Goal: Task Accomplishment & Management: Manage account settings

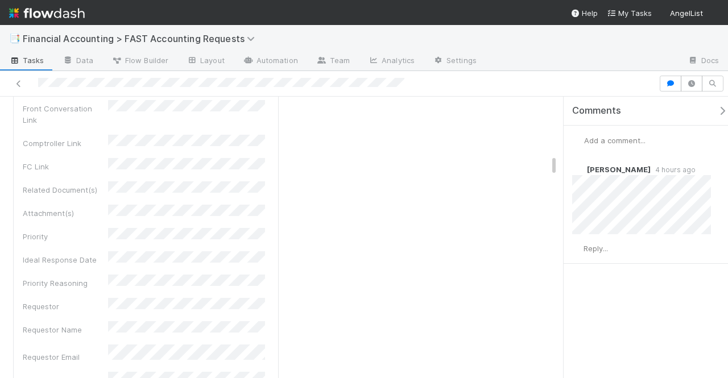
scroll to position [1650, 0]
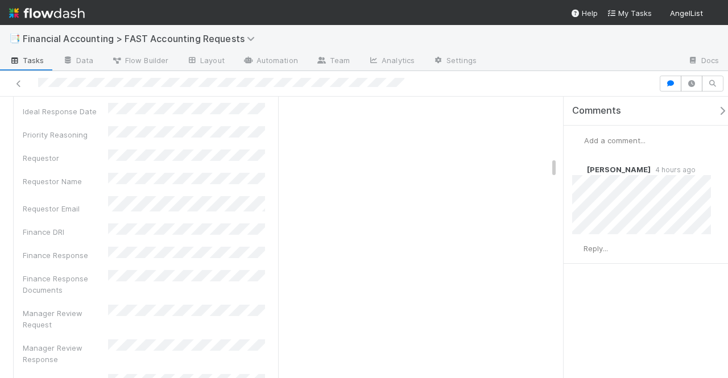
scroll to position [2105, 0]
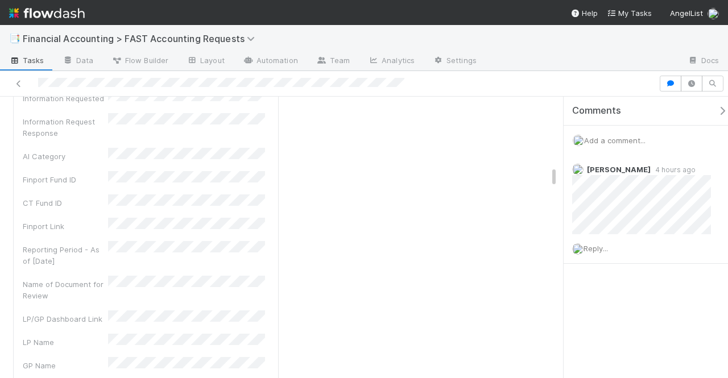
click at [617, 137] on span "Add a comment..." at bounding box center [614, 140] width 61 height 9
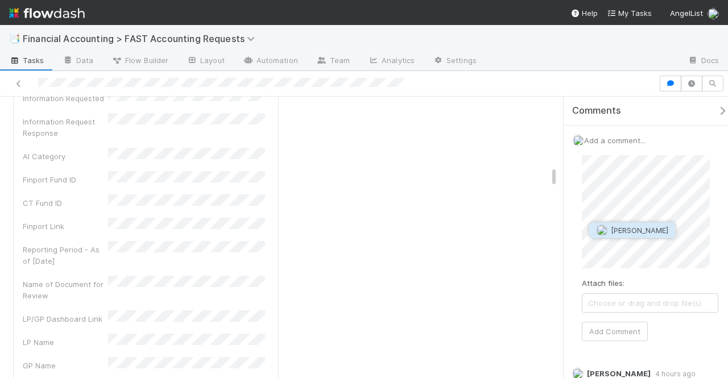
click at [626, 227] on span "[PERSON_NAME]" at bounding box center [639, 230] width 57 height 9
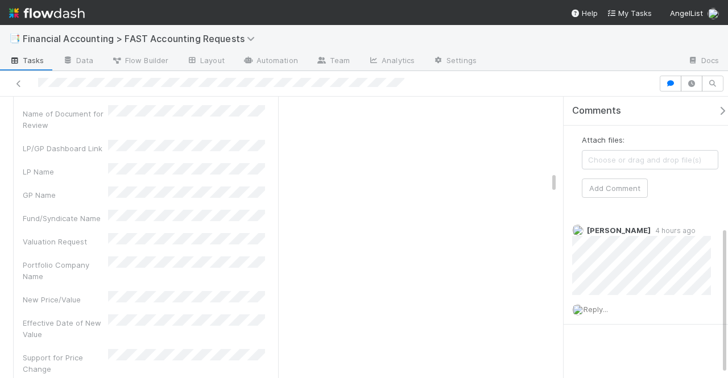
scroll to position [86, 0]
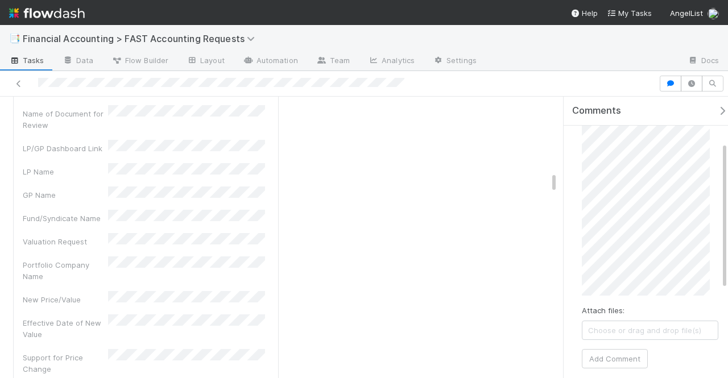
click at [627, 366] on div "Attach files: Choose or drag and drop file(s) Add Comment" at bounding box center [650, 219] width 155 height 318
click at [624, 356] on button "Add Comment" at bounding box center [615, 358] width 66 height 19
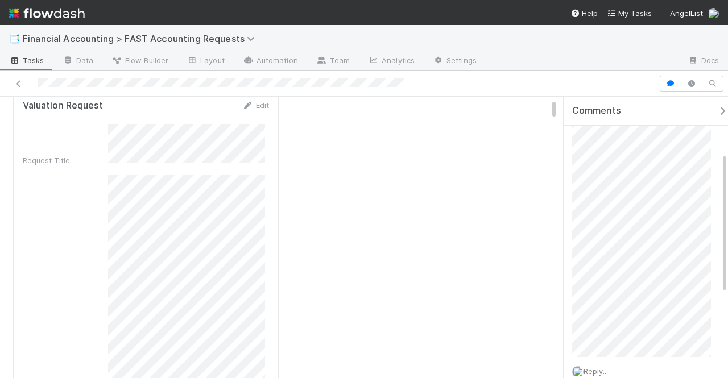
scroll to position [0, 0]
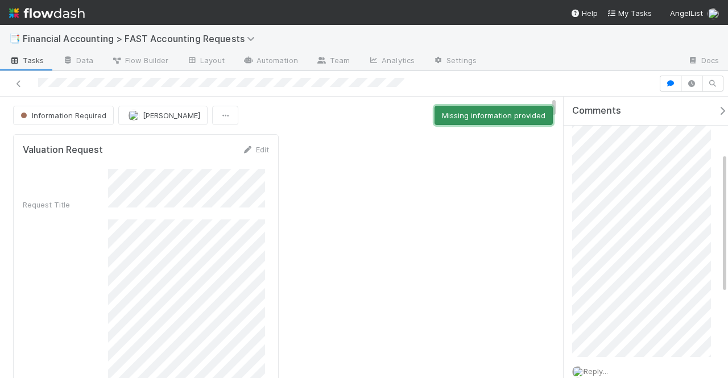
click at [467, 121] on button "Missing information provided" at bounding box center [494, 115] width 118 height 19
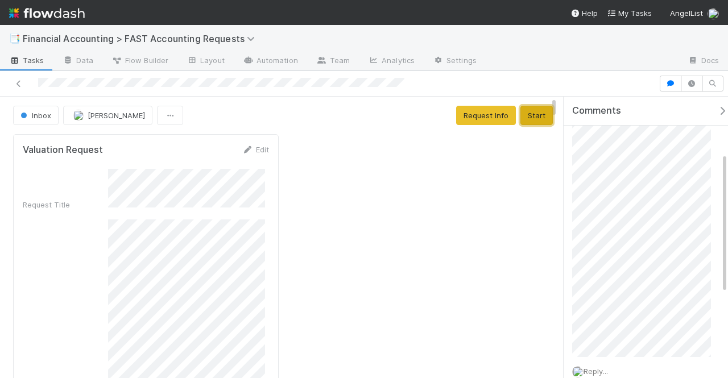
click at [534, 109] on button "Start" at bounding box center [537, 115] width 32 height 19
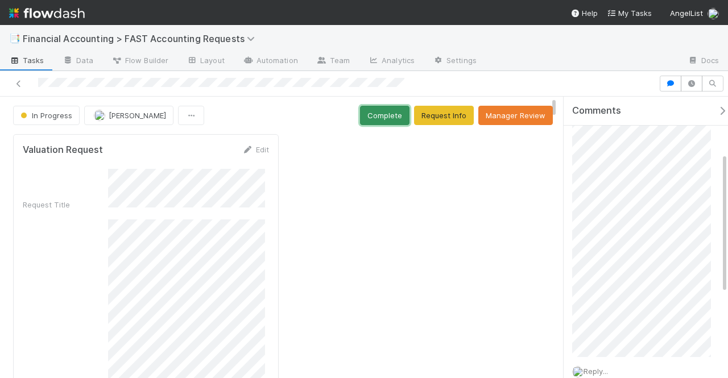
click at [375, 116] on button "Complete" at bounding box center [385, 115] width 50 height 19
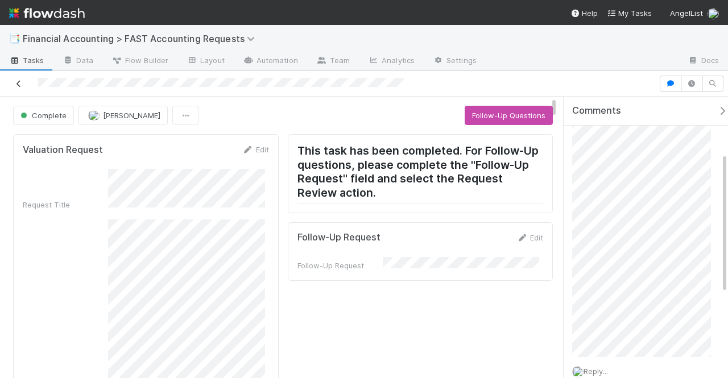
click at [16, 88] on link at bounding box center [18, 83] width 11 height 11
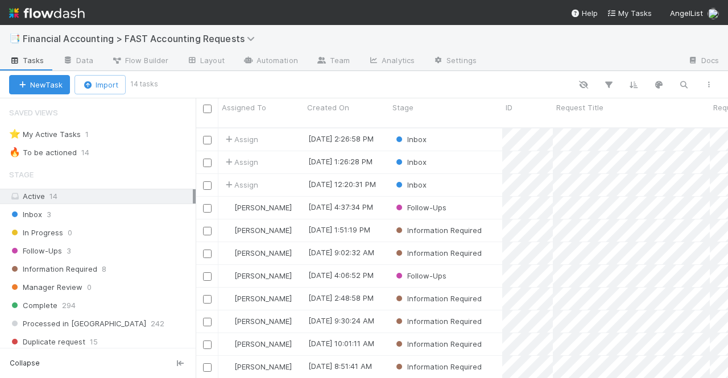
scroll to position [252, 524]
click at [280, 174] on div "Assign" at bounding box center [261, 185] width 85 height 22
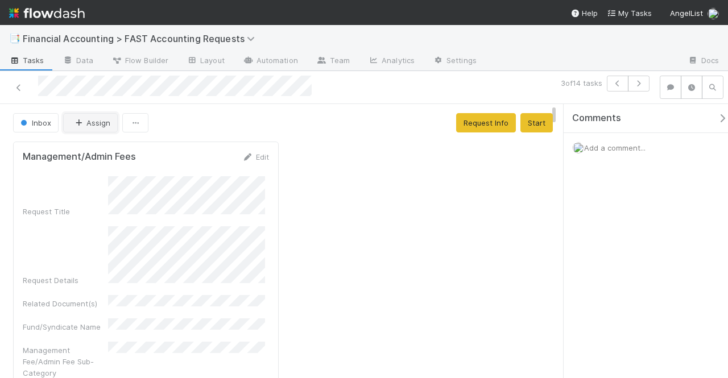
click at [88, 123] on button "Assign" at bounding box center [90, 122] width 55 height 19
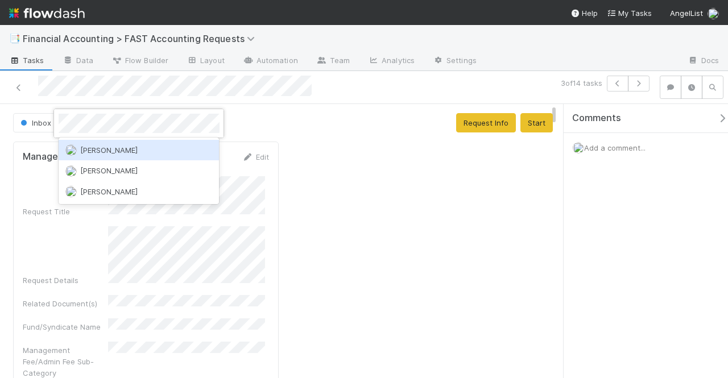
click at [96, 149] on span "[PERSON_NAME]" at bounding box center [108, 150] width 57 height 9
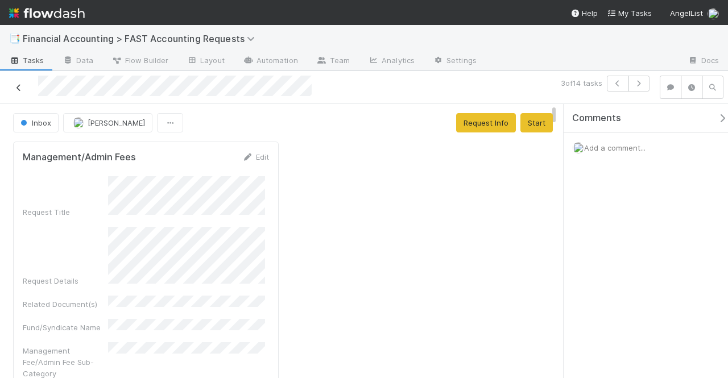
click at [19, 89] on icon at bounding box center [18, 87] width 11 height 7
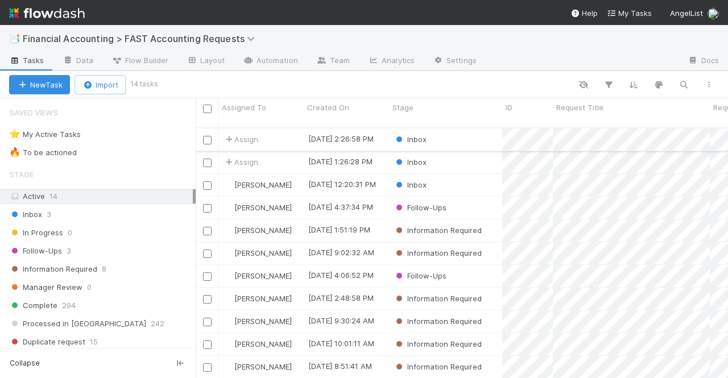
scroll to position [252, 524]
click at [283, 152] on div "Assign" at bounding box center [261, 162] width 85 height 22
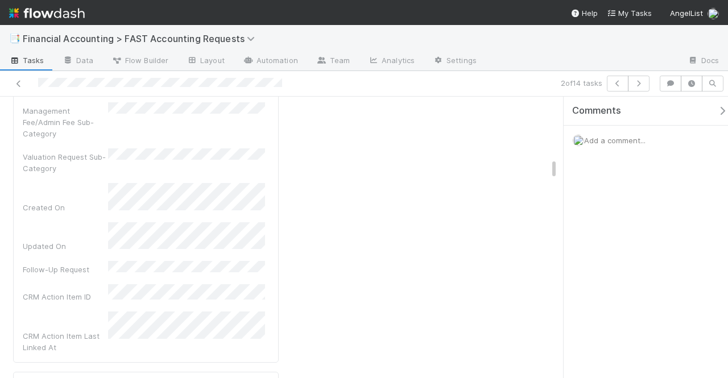
scroll to position [1195, 0]
click at [17, 84] on icon at bounding box center [18, 83] width 11 height 7
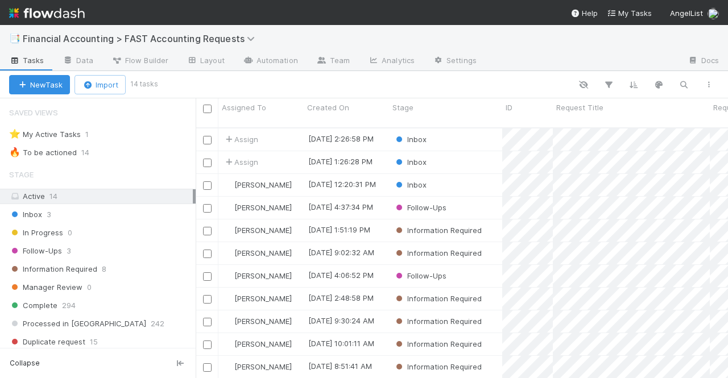
scroll to position [252, 524]
click at [299, 178] on div "[PERSON_NAME]" at bounding box center [261, 185] width 85 height 22
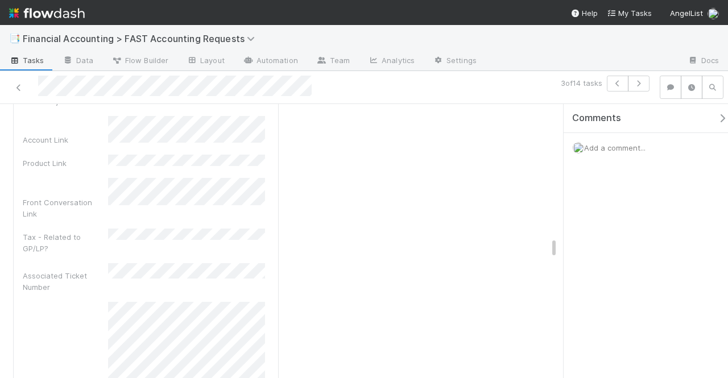
scroll to position [2504, 0]
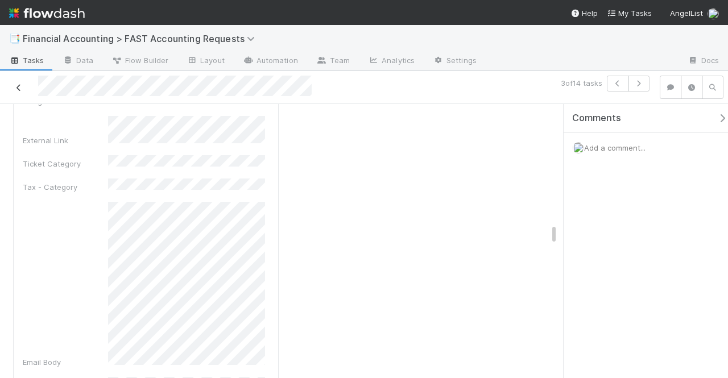
click at [19, 85] on icon at bounding box center [18, 87] width 11 height 7
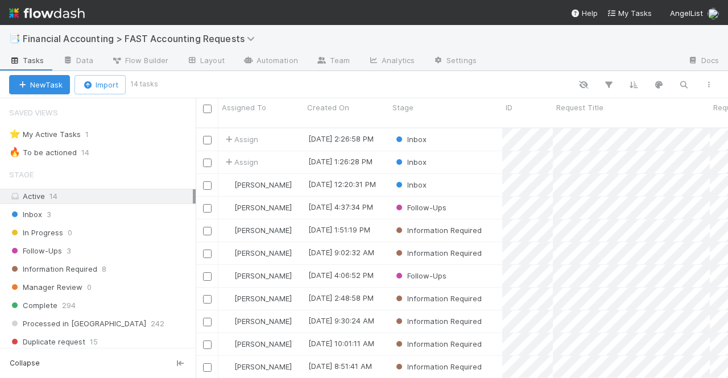
scroll to position [252, 524]
click at [281, 152] on div "Assign" at bounding box center [261, 162] width 85 height 22
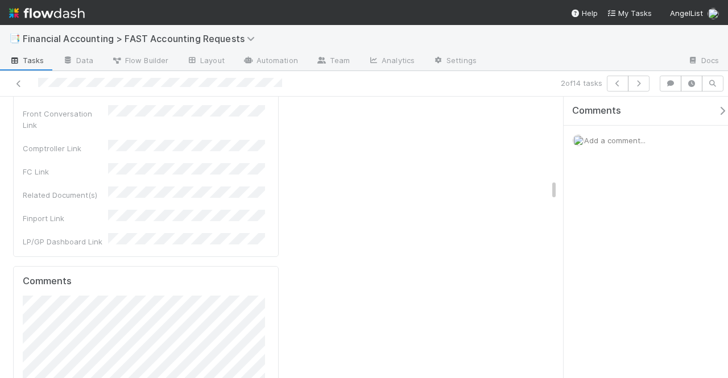
scroll to position [1439, 0]
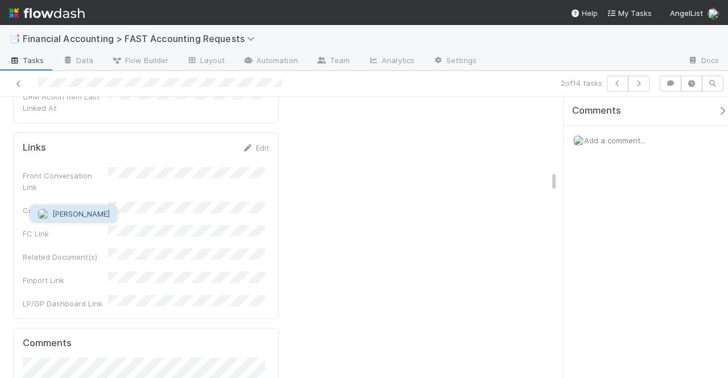
click at [89, 219] on button "Cody Maldonado" at bounding box center [74, 214] width 86 height 16
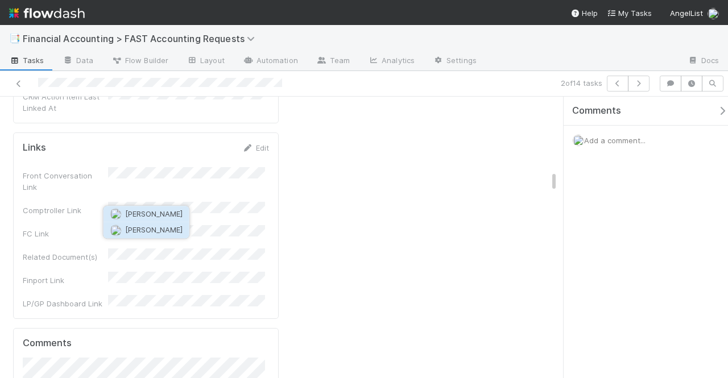
click at [126, 231] on span "Nadia Koritareva" at bounding box center [153, 230] width 57 height 9
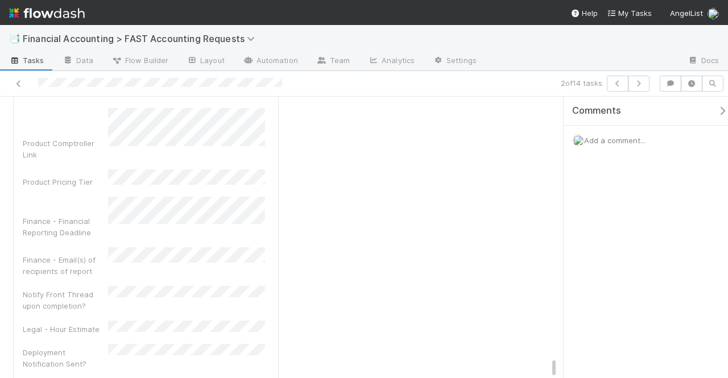
scroll to position [4626, 0]
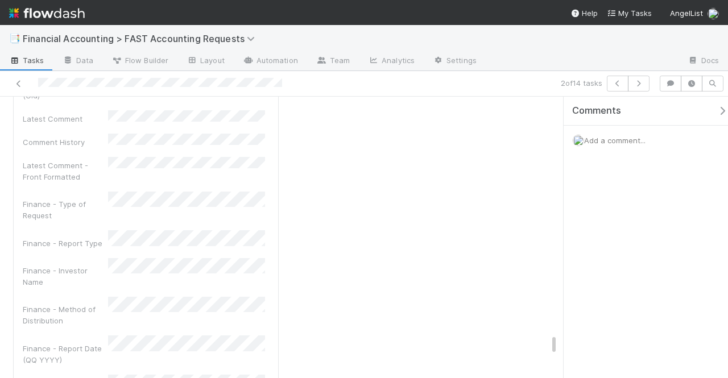
drag, startPoint x: 551, startPoint y: 337, endPoint x: 557, endPoint y: 302, distance: 35.7
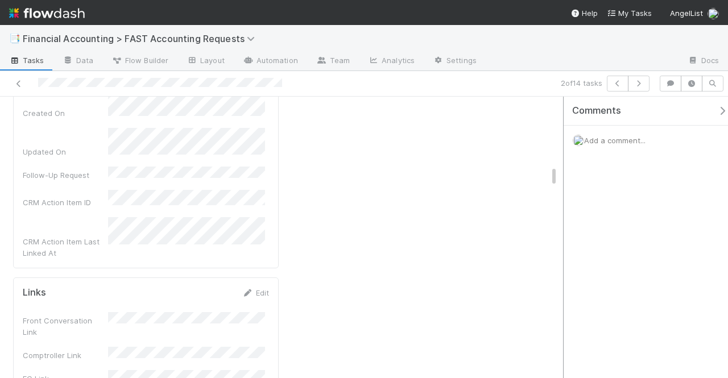
scroll to position [1370, 0]
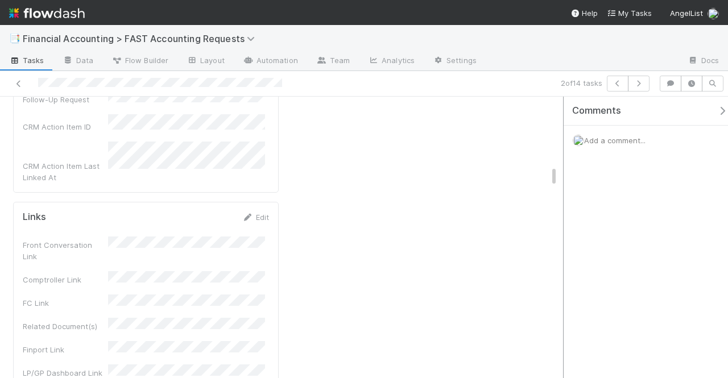
drag, startPoint x: 555, startPoint y: 325, endPoint x: 562, endPoint y: 169, distance: 156.6
click at [562, 169] on div "Inbox Assign Request Info Start General Request Details Edit ID Request Title R…" at bounding box center [364, 238] width 728 height 282
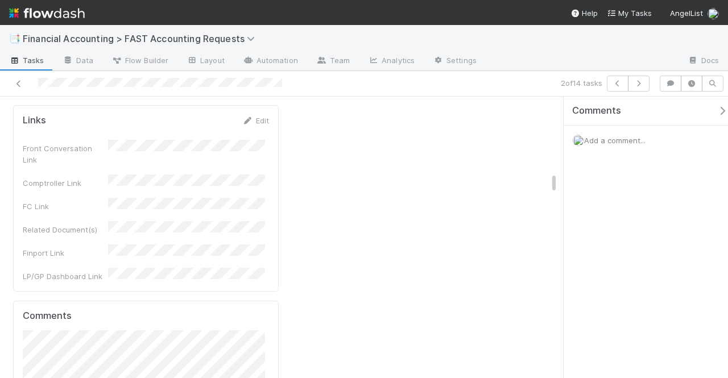
scroll to position [1483, 0]
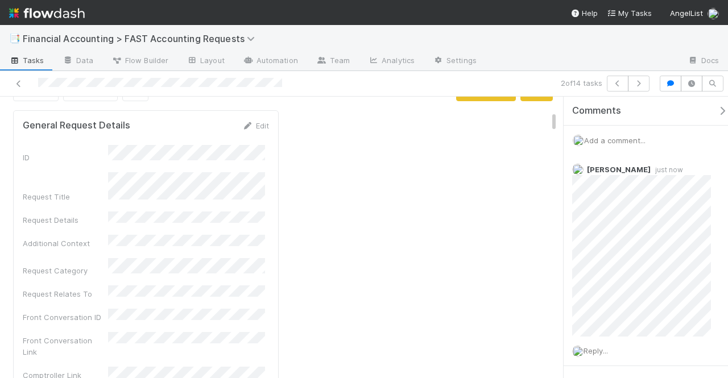
scroll to position [0, 0]
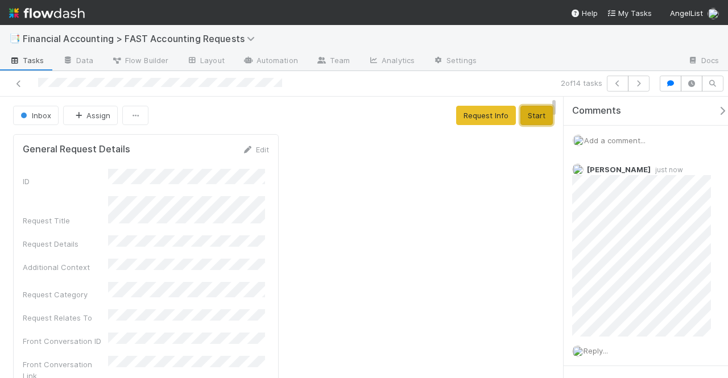
click at [525, 116] on button "Start" at bounding box center [537, 115] width 32 height 19
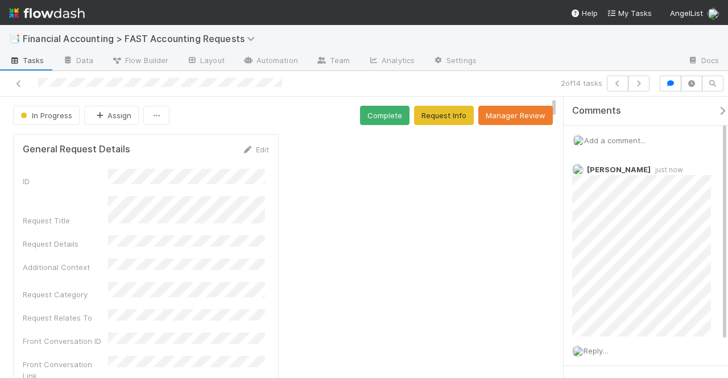
click at [81, 116] on div "In Progress" at bounding box center [48, 115] width 71 height 19
click at [105, 117] on button "Assign" at bounding box center [111, 115] width 55 height 19
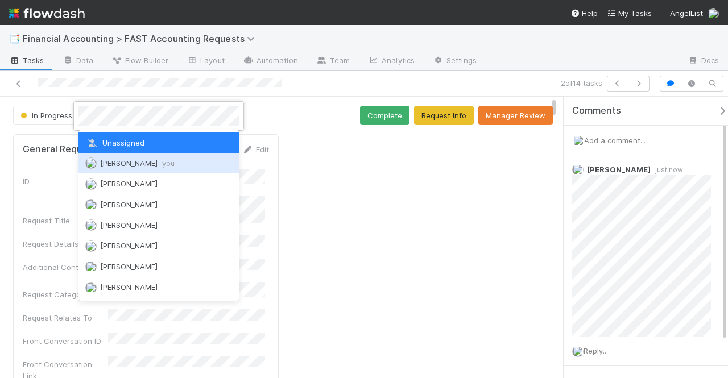
click at [135, 169] on div "Kevin Fawcett you" at bounding box center [159, 163] width 161 height 20
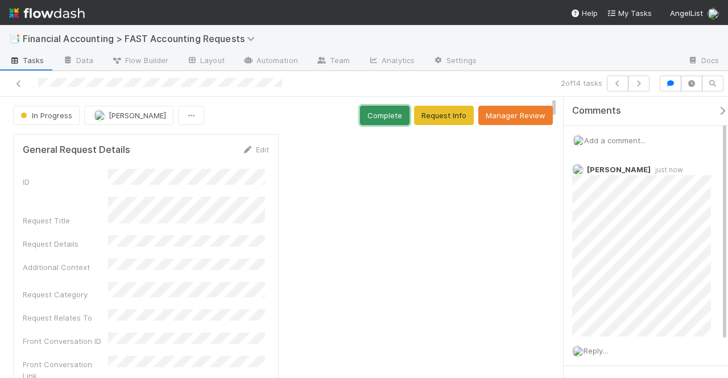
click at [365, 117] on button "Complete" at bounding box center [385, 115] width 50 height 19
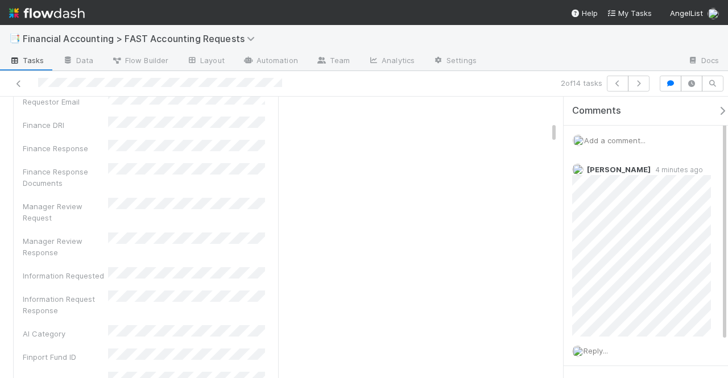
click at [10, 81] on div at bounding box center [168, 84] width 327 height 16
click at [16, 84] on icon at bounding box center [18, 83] width 11 height 7
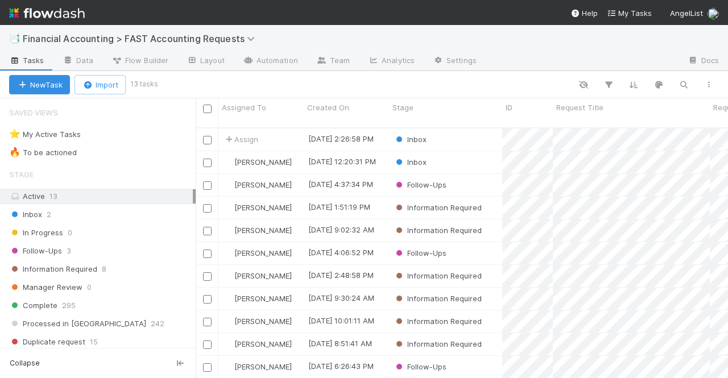
scroll to position [252, 524]
click at [452, 129] on div "Inbox" at bounding box center [445, 140] width 113 height 22
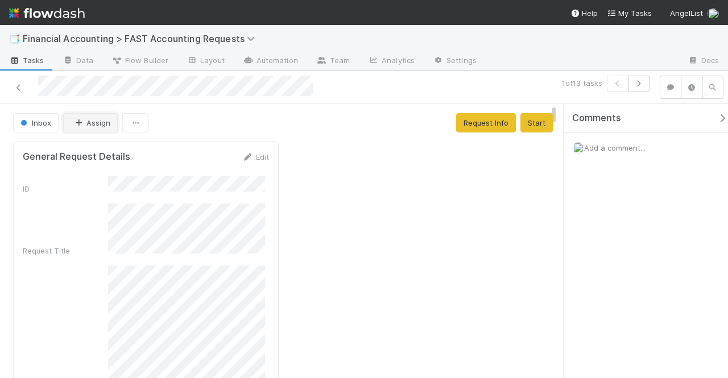
click at [83, 126] on button "Assign" at bounding box center [90, 122] width 55 height 19
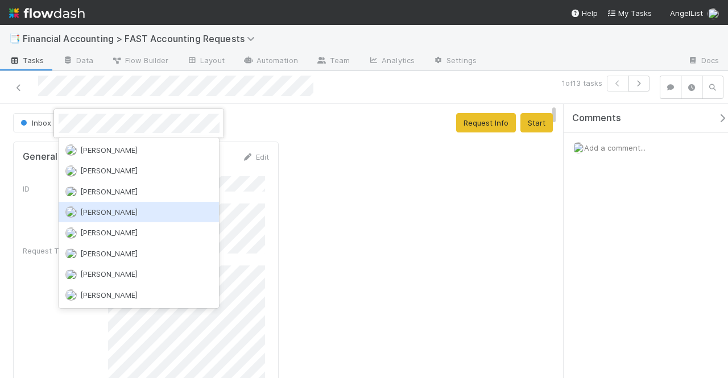
click at [113, 209] on span "[PERSON_NAME]" at bounding box center [108, 212] width 57 height 9
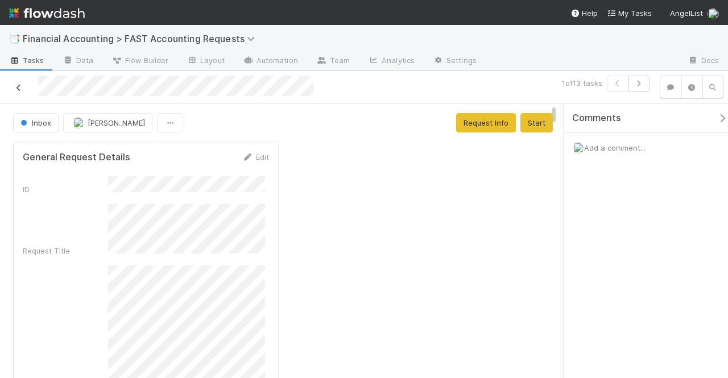
click at [13, 85] on icon at bounding box center [18, 87] width 11 height 7
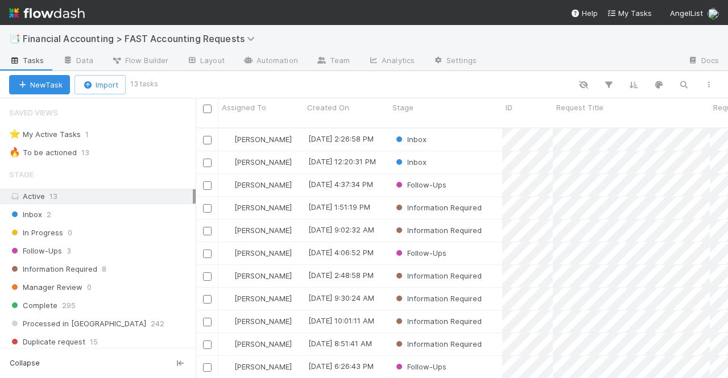
scroll to position [45, 0]
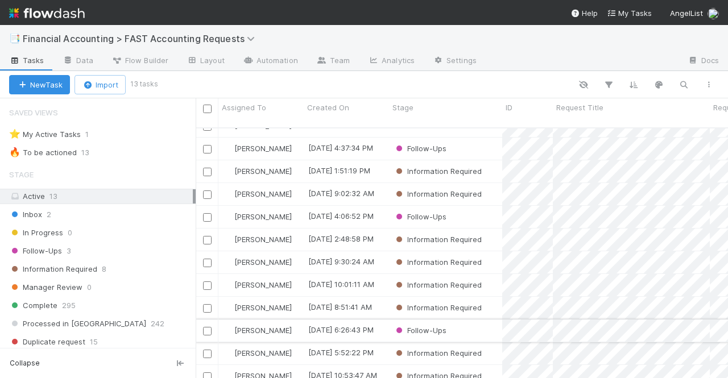
click at [291, 320] on div "[PERSON_NAME]" at bounding box center [261, 331] width 85 height 22
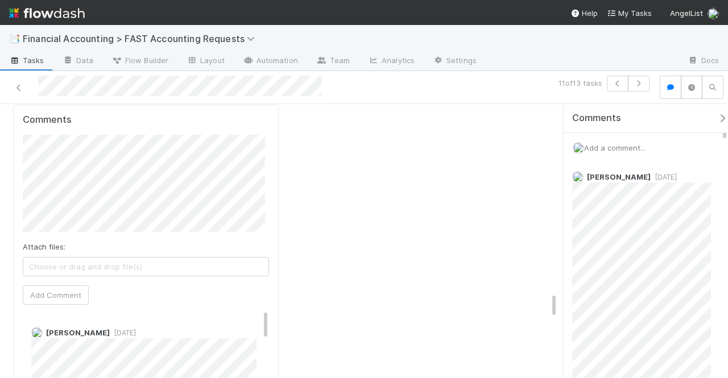
scroll to position [1650, 0]
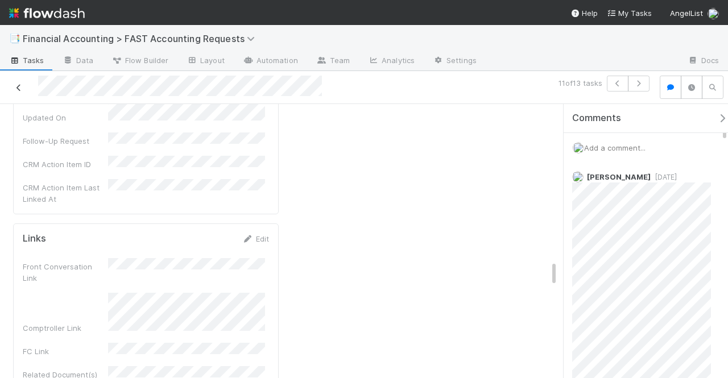
click at [19, 89] on icon at bounding box center [18, 87] width 11 height 7
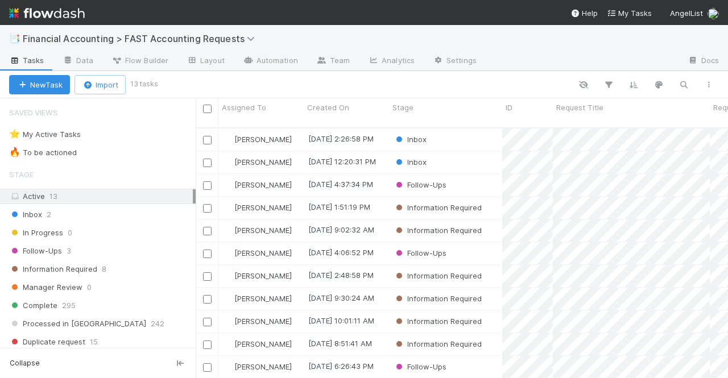
scroll to position [252, 524]
click at [292, 174] on div "[PERSON_NAME]" at bounding box center [261, 185] width 85 height 22
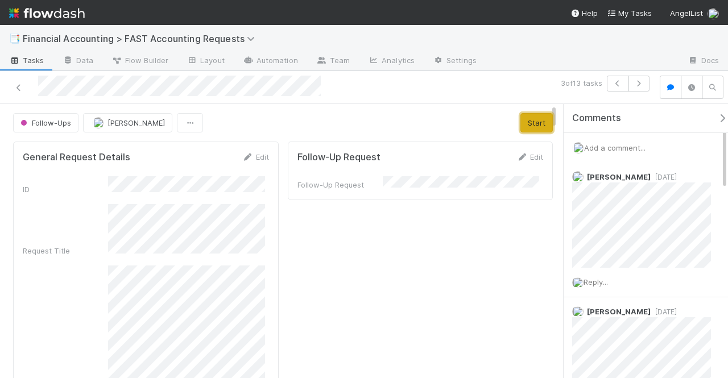
click at [529, 125] on button "Start" at bounding box center [537, 122] width 32 height 19
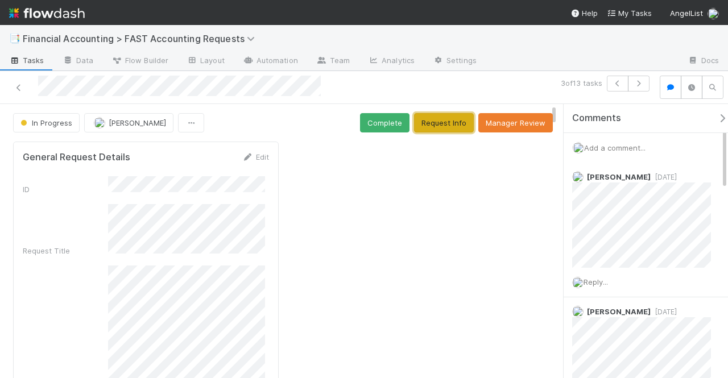
click at [445, 121] on button "Request Info" at bounding box center [444, 122] width 60 height 19
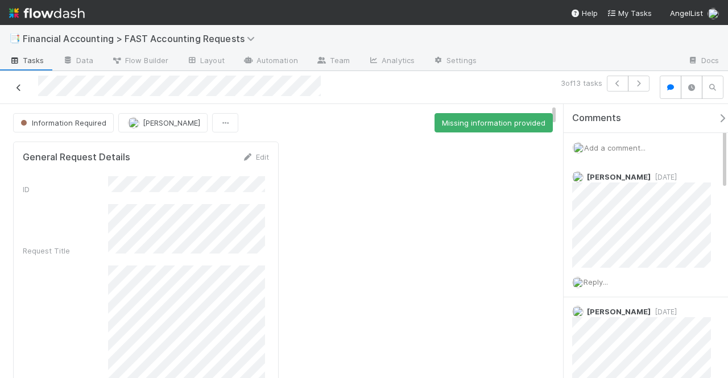
click at [20, 86] on icon at bounding box center [18, 87] width 11 height 7
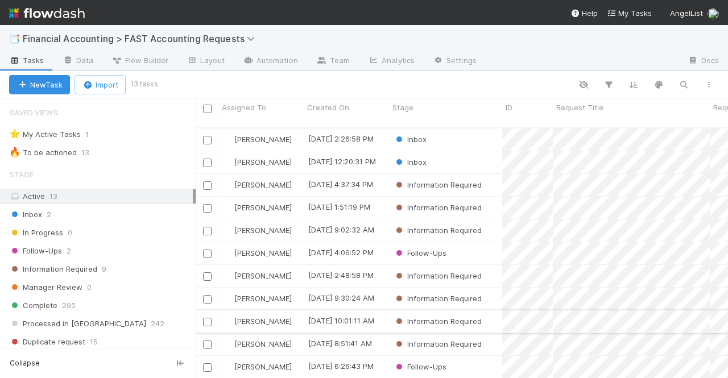
scroll to position [45, 0]
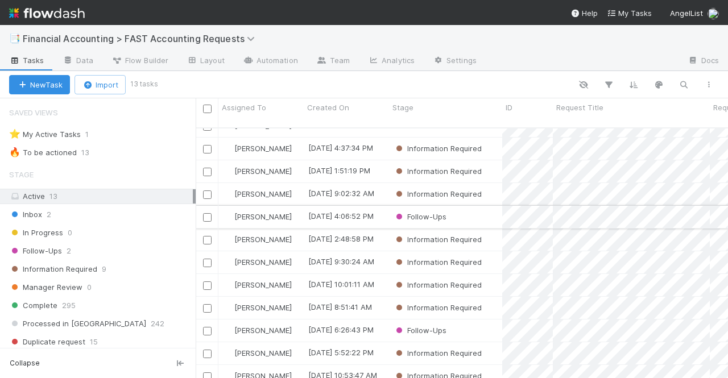
click at [465, 206] on div "Follow-Ups" at bounding box center [445, 217] width 113 height 22
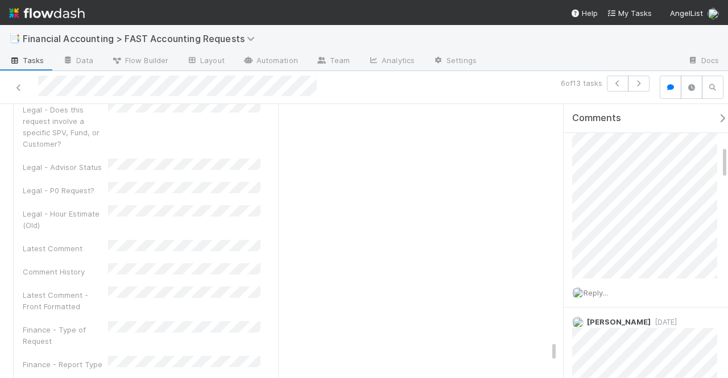
scroll to position [7503, 0]
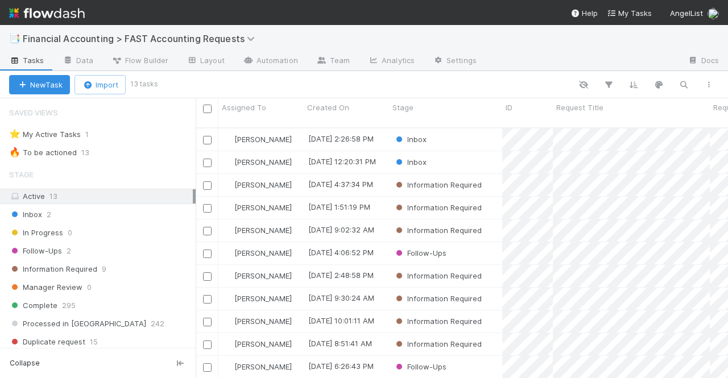
scroll to position [252, 524]
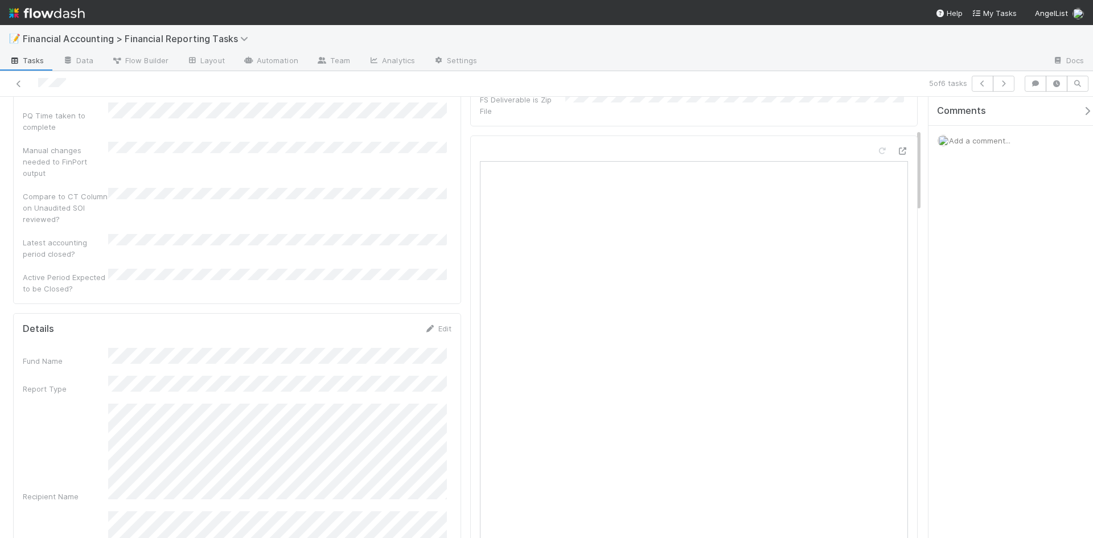
scroll to position [171, 0]
click at [439, 254] on link "Edit" at bounding box center [438, 258] width 27 height 9
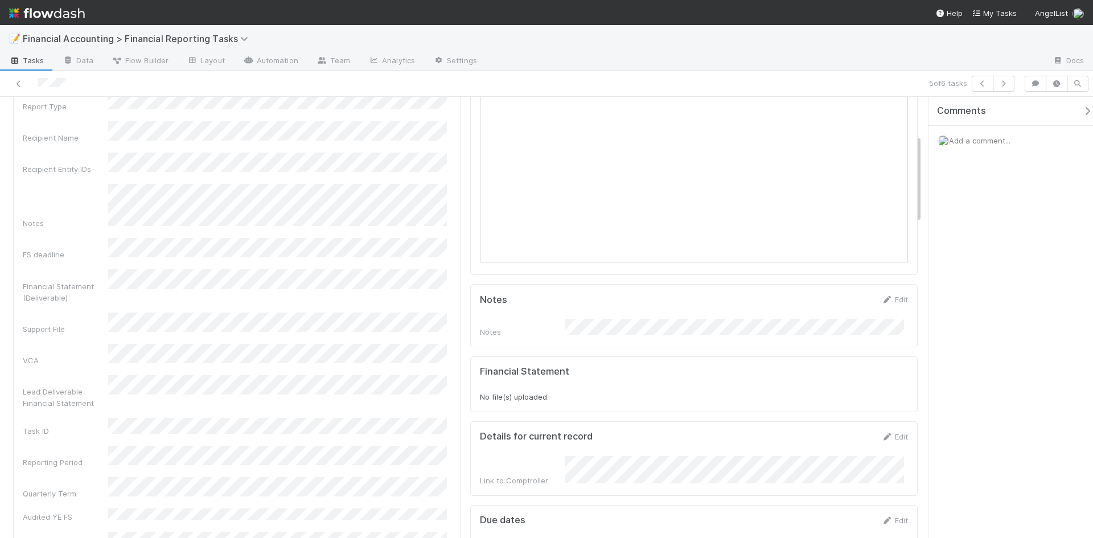
scroll to position [57, 0]
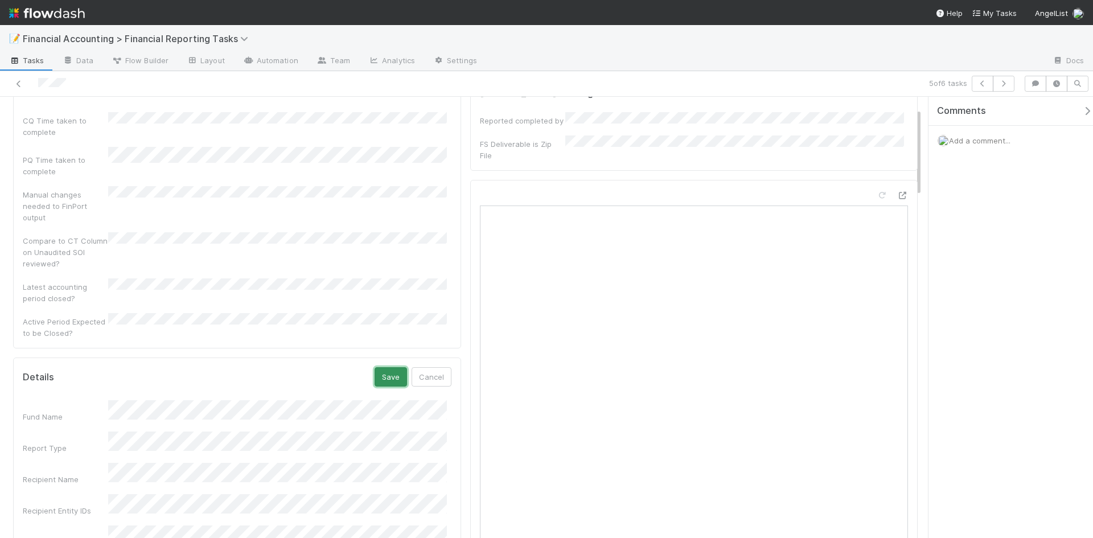
click at [382, 367] on button "Save" at bounding box center [390, 376] width 32 height 19
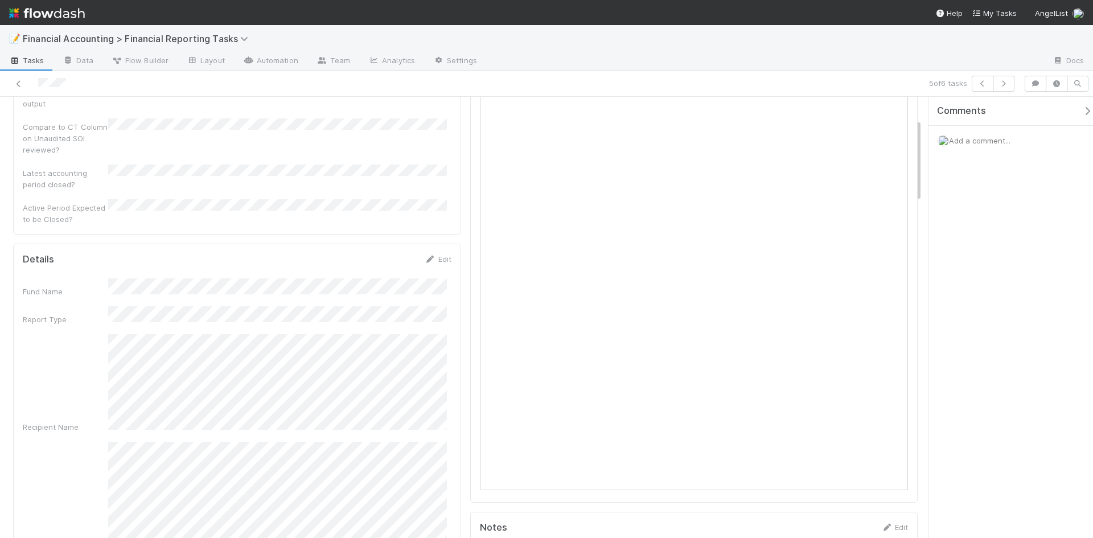
scroll to position [0, 0]
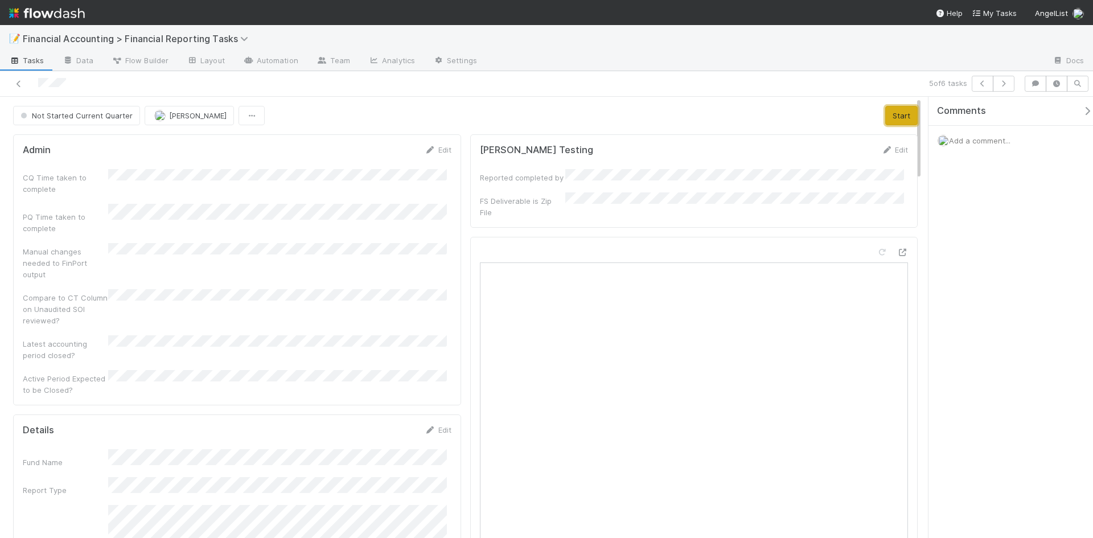
click at [885, 117] on button "Start" at bounding box center [901, 115] width 32 height 19
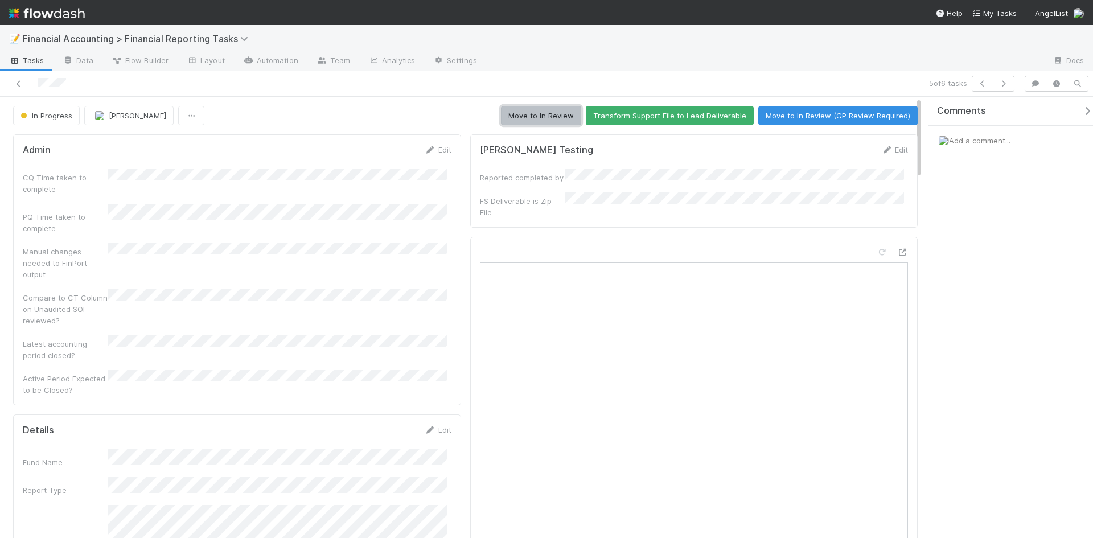
click at [538, 116] on button "Move to In Review" at bounding box center [541, 115] width 80 height 19
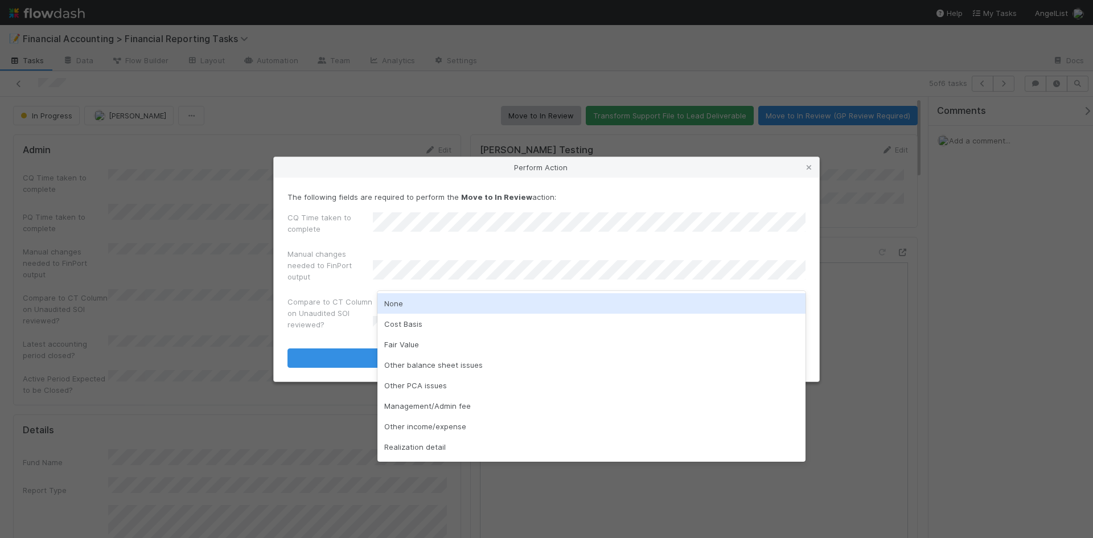
click at [413, 307] on div "None" at bounding box center [591, 303] width 428 height 20
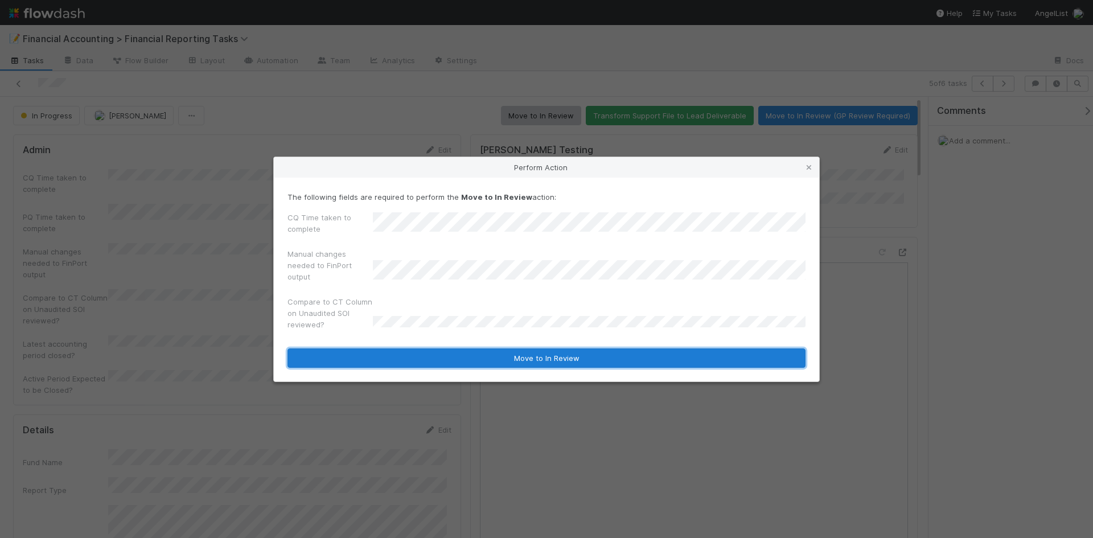
click at [426, 355] on button "Move to In Review" at bounding box center [546, 357] width 518 height 19
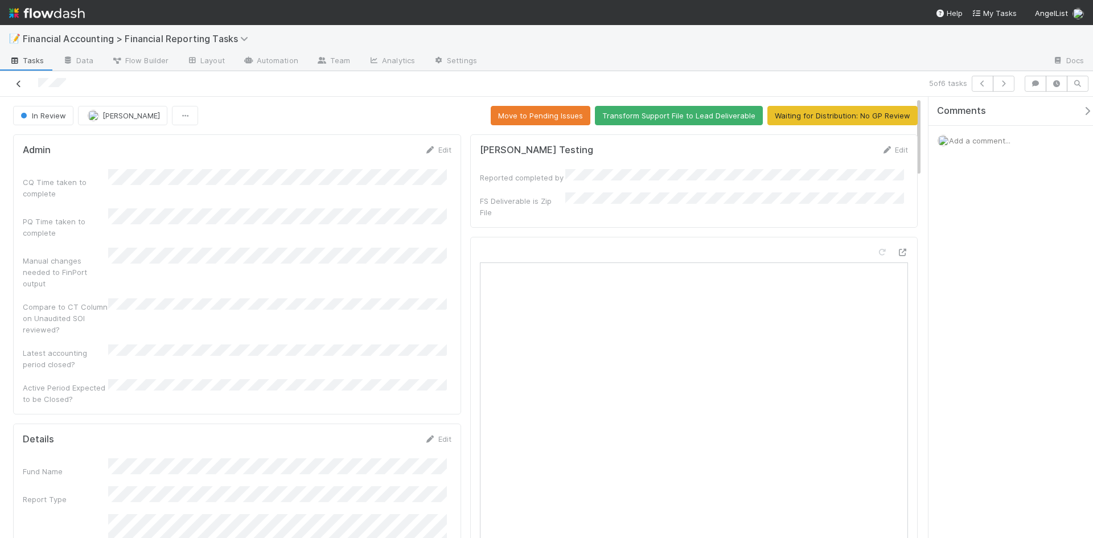
click at [20, 84] on icon at bounding box center [18, 83] width 11 height 7
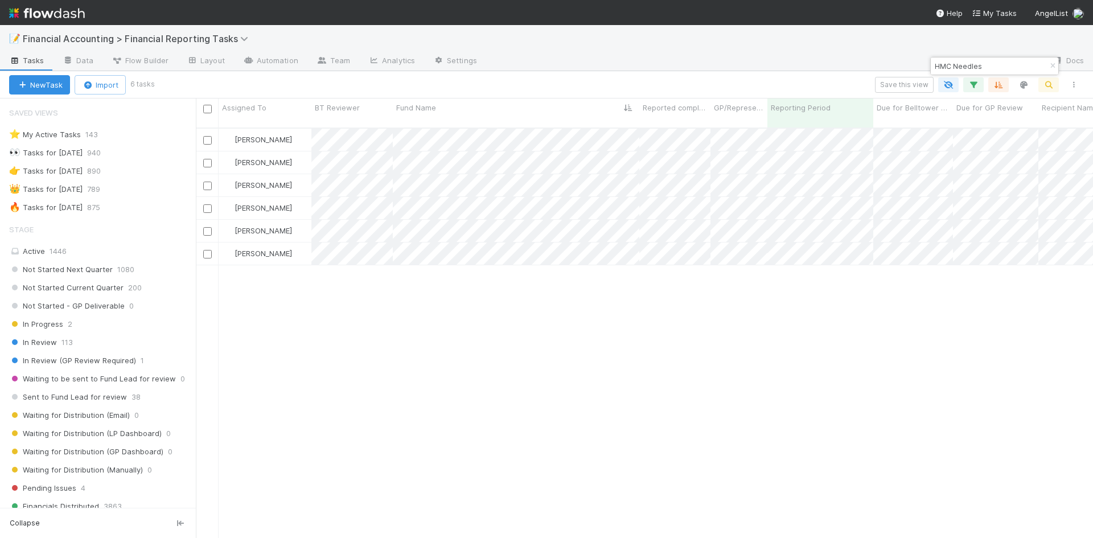
scroll to position [9, 9]
drag, startPoint x: 1000, startPoint y: 68, endPoint x: 910, endPoint y: 68, distance: 89.9
click at [910, 68] on body "📝 Financial Accounting > Financial Reporting Tasks Tasks Data Flow Builder Layo…" at bounding box center [546, 269] width 1093 height 538
drag, startPoint x: 990, startPoint y: 69, endPoint x: 934, endPoint y: 65, distance: 56.5
click at [934, 65] on input "HMC Needles" at bounding box center [989, 66] width 114 height 14
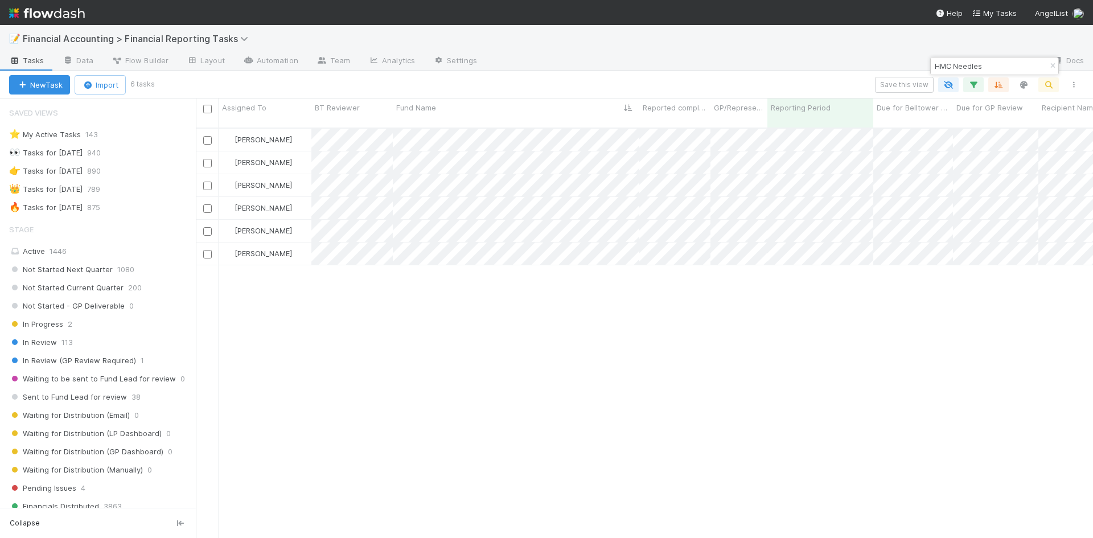
paste input "Fund I, a series of Nomad Capital VC, LP"
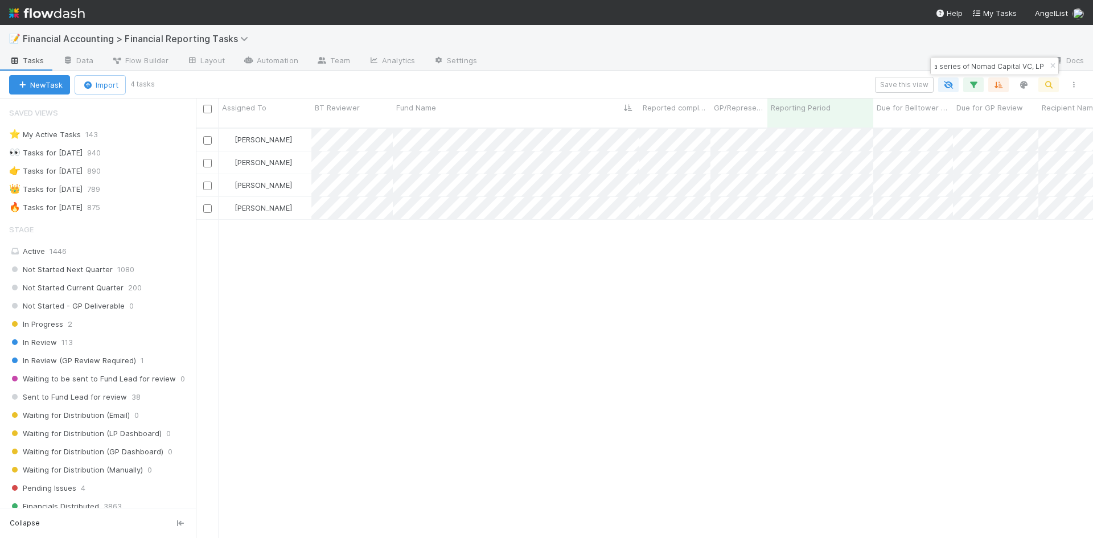
scroll to position [411, 888]
type input "Fund I, a series of Nomad Capital VC, LP"
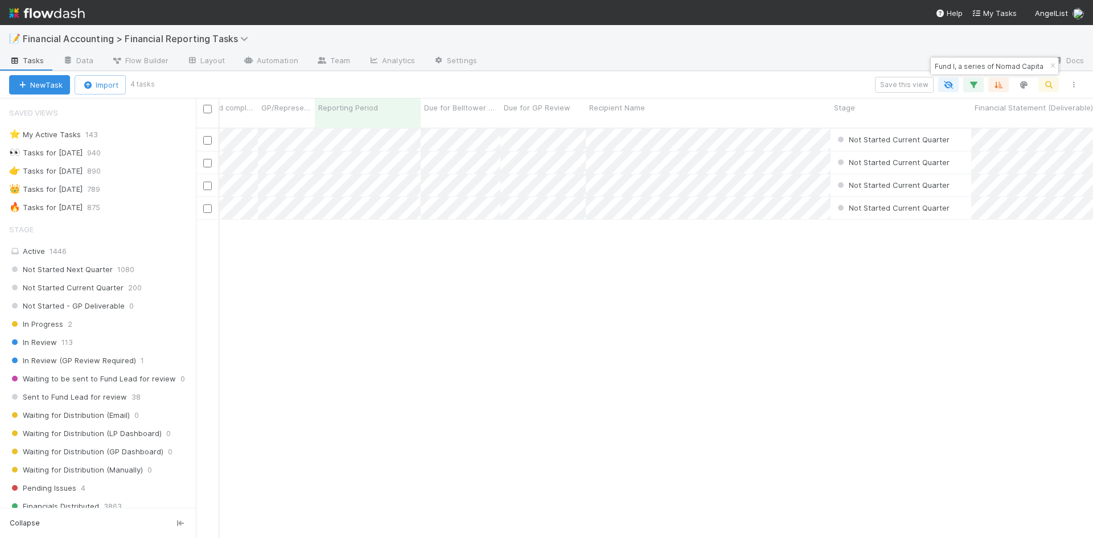
scroll to position [0, 0]
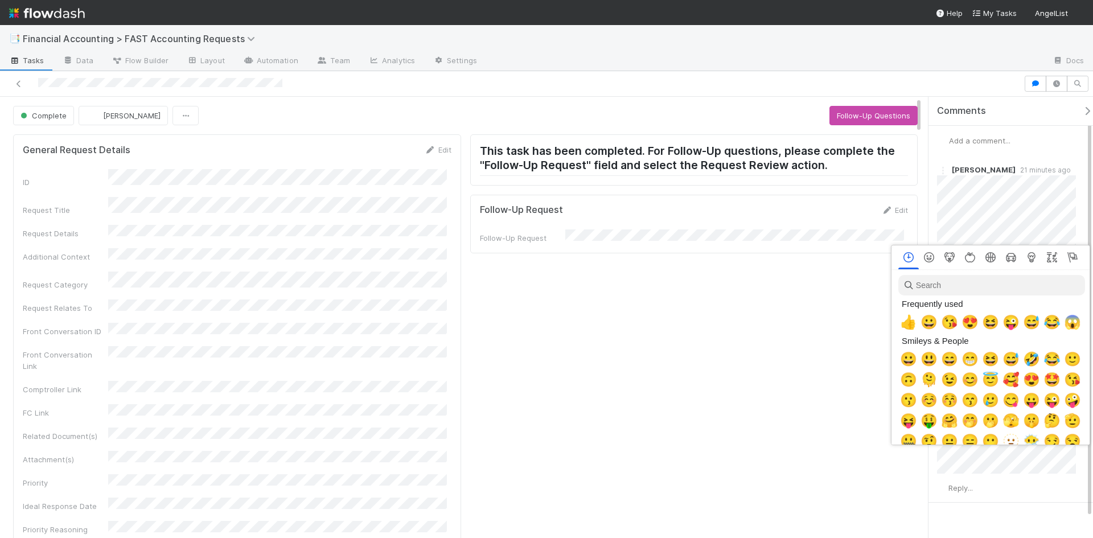
scroll to position [0, 4]
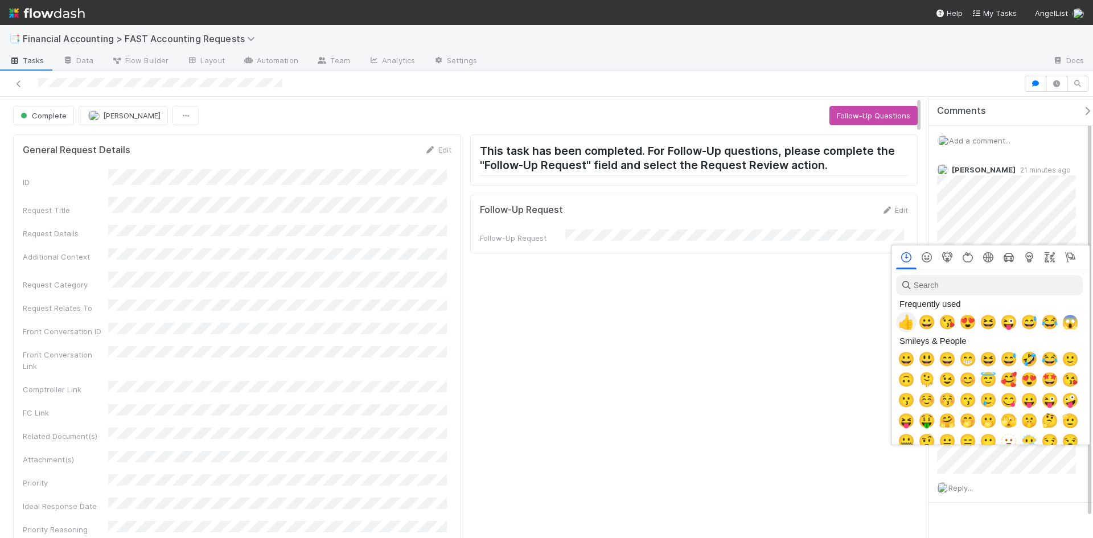
click at [905, 322] on span "👍" at bounding box center [905, 322] width 17 height 16
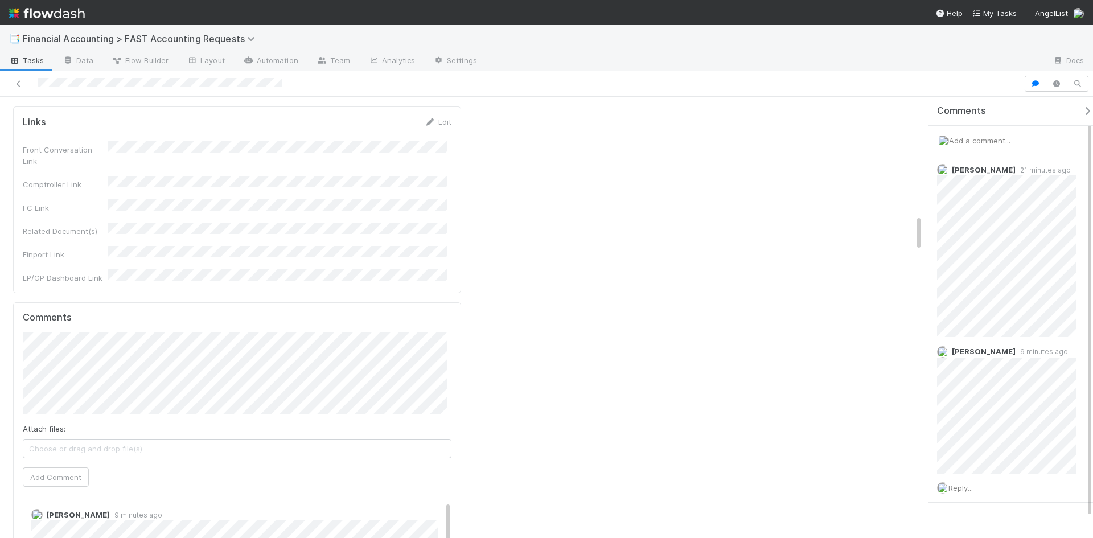
scroll to position [47, 0]
